Goal: Navigation & Orientation: Find specific page/section

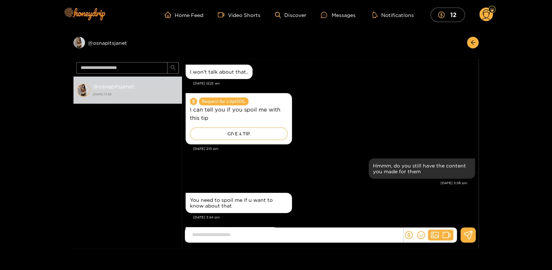
scroll to position [743, 0]
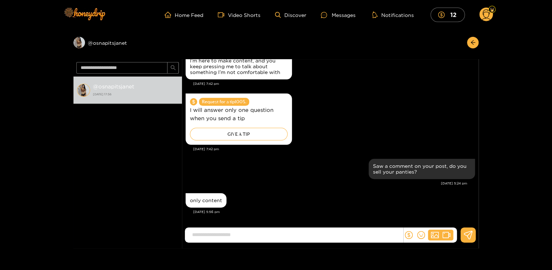
click at [343, 12] on div "Messages" at bounding box center [338, 15] width 35 height 8
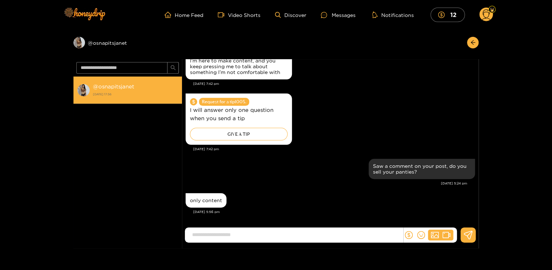
click at [102, 91] on strong "[DATE] 17:56" at bounding box center [135, 94] width 85 height 7
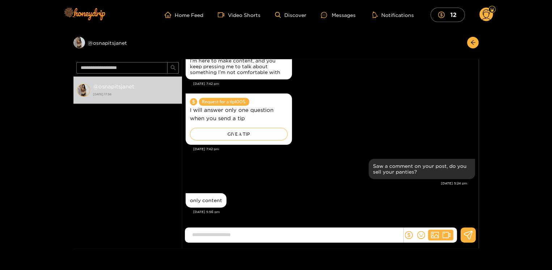
scroll to position [743, 0]
click at [114, 42] on div "Preview @ osnapitsjanet" at bounding box center [127, 43] width 108 height 12
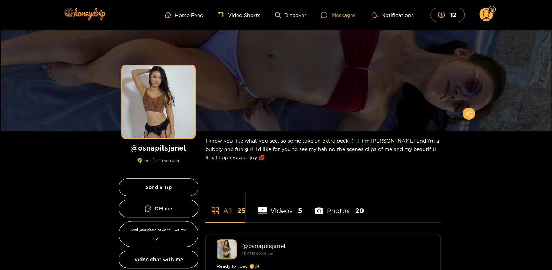
click at [334, 14] on div "Messages" at bounding box center [338, 15] width 35 height 8
